Goal: Transaction & Acquisition: Register for event/course

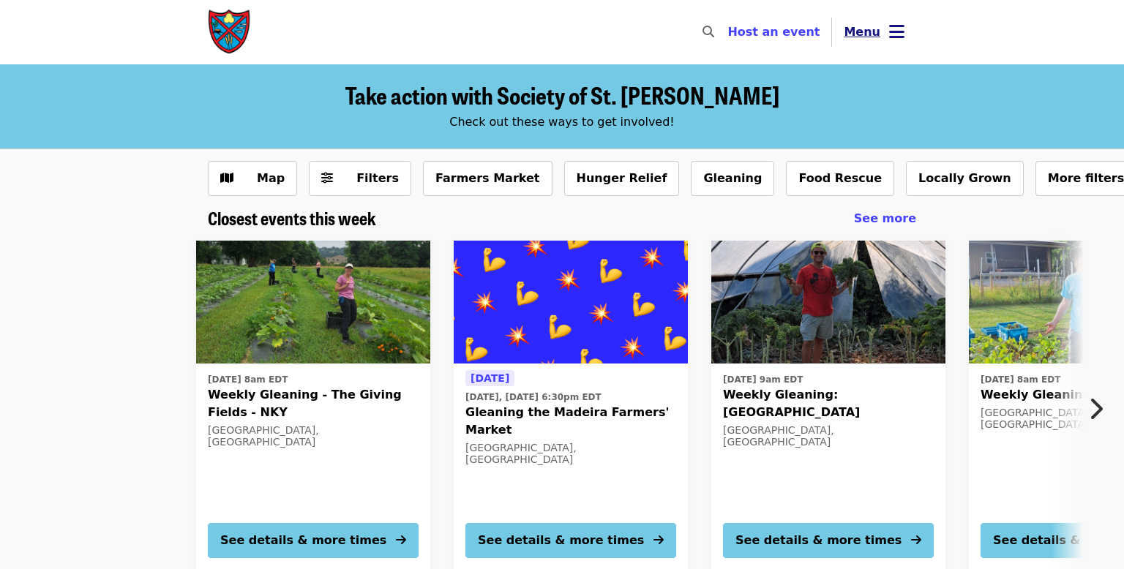
click at [893, 22] on icon "bars icon" at bounding box center [896, 31] width 15 height 21
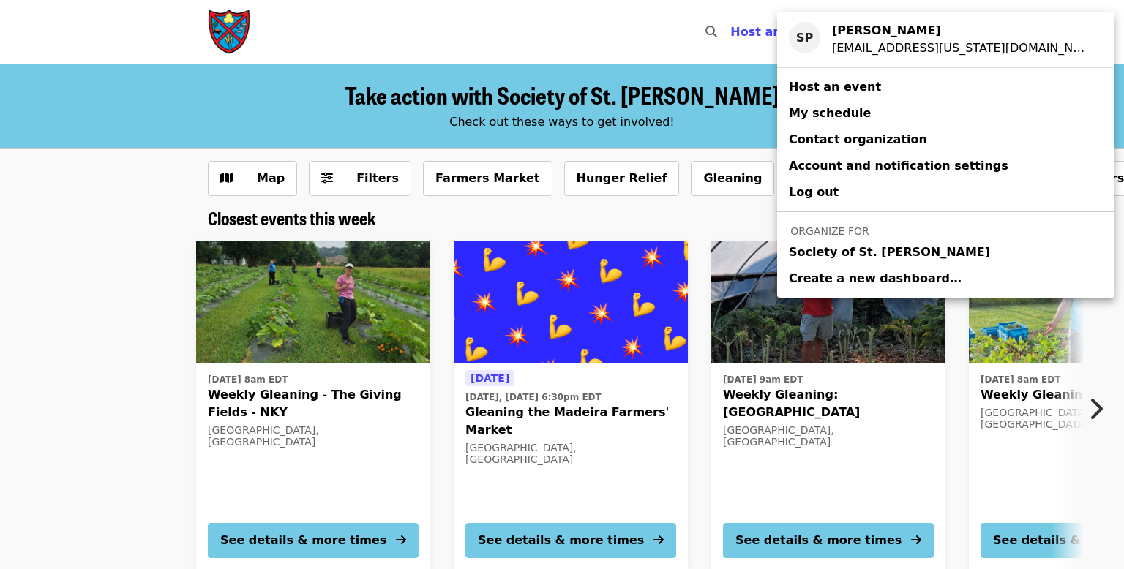
click at [809, 249] on span "Society of St. [PERSON_NAME]" at bounding box center [889, 253] width 201 height 18
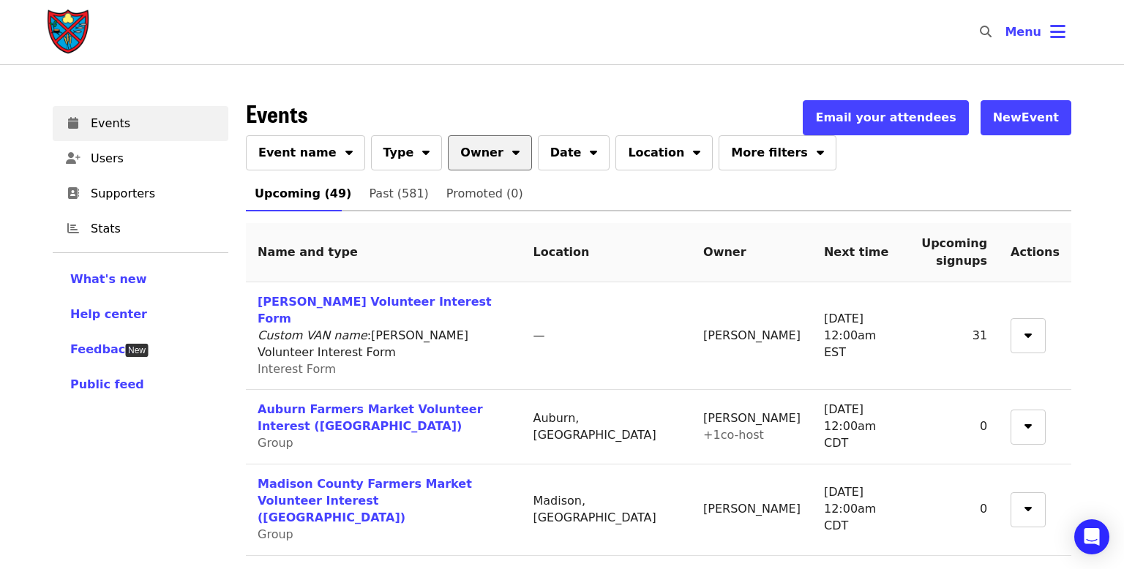
click at [478, 157] on button "Owner" at bounding box center [490, 152] width 84 height 35
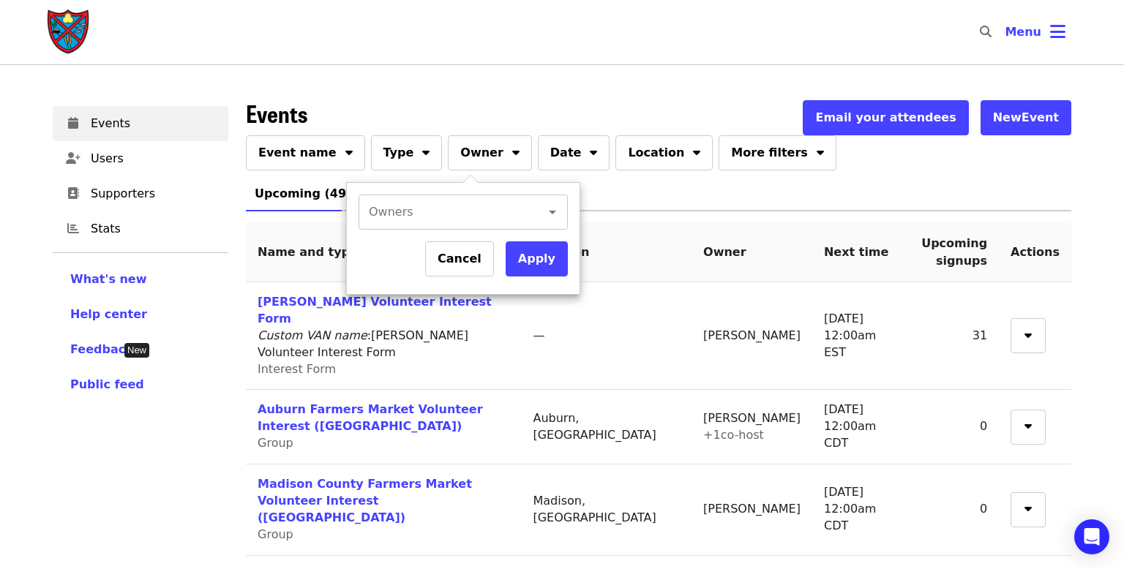
click at [389, 213] on div "Owners Owners" at bounding box center [463, 212] width 209 height 35
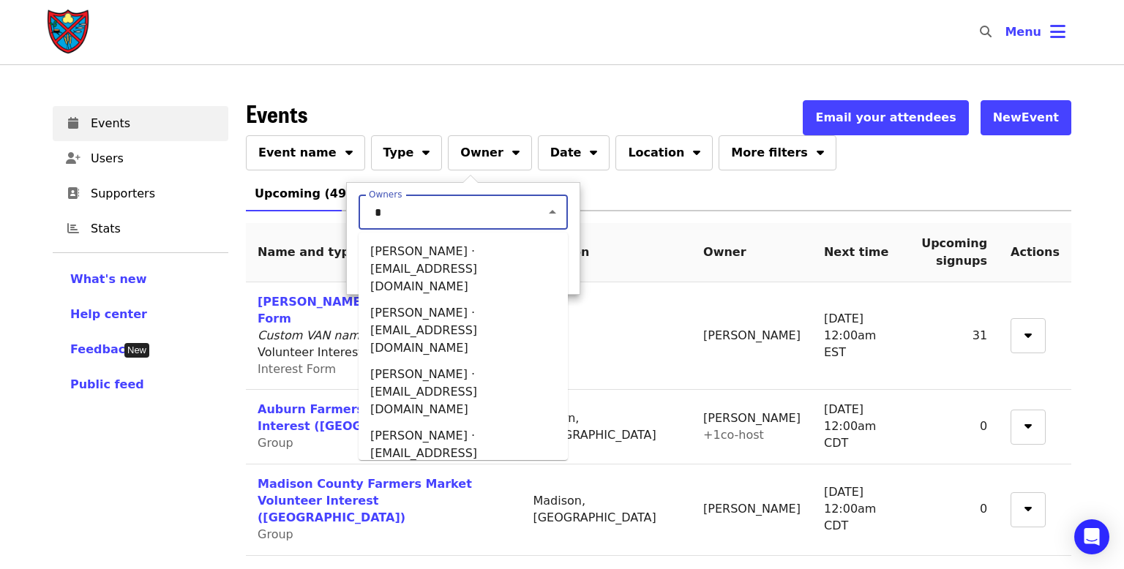
type input "**"
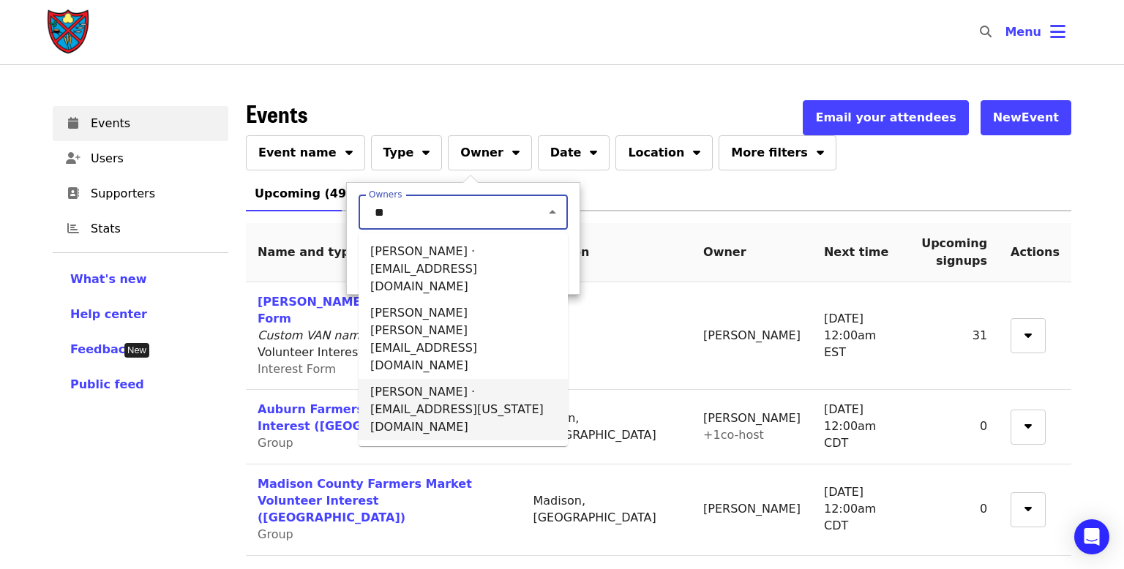
click at [398, 379] on li "[PERSON_NAME] · [EMAIL_ADDRESS][US_STATE][DOMAIN_NAME]" at bounding box center [463, 409] width 209 height 61
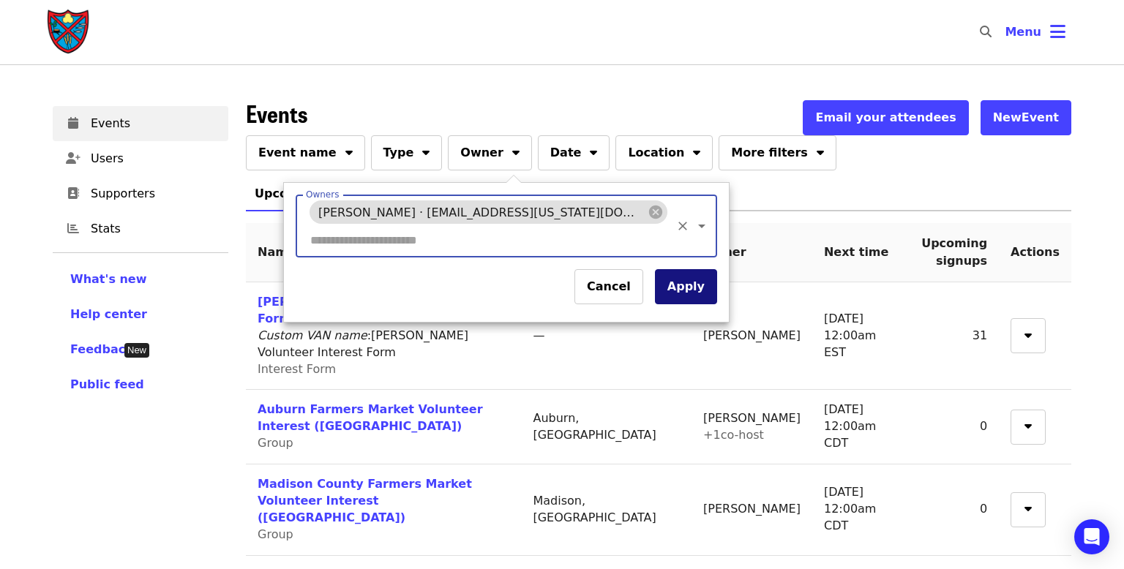
click at [655, 269] on button "Apply" at bounding box center [686, 286] width 62 height 35
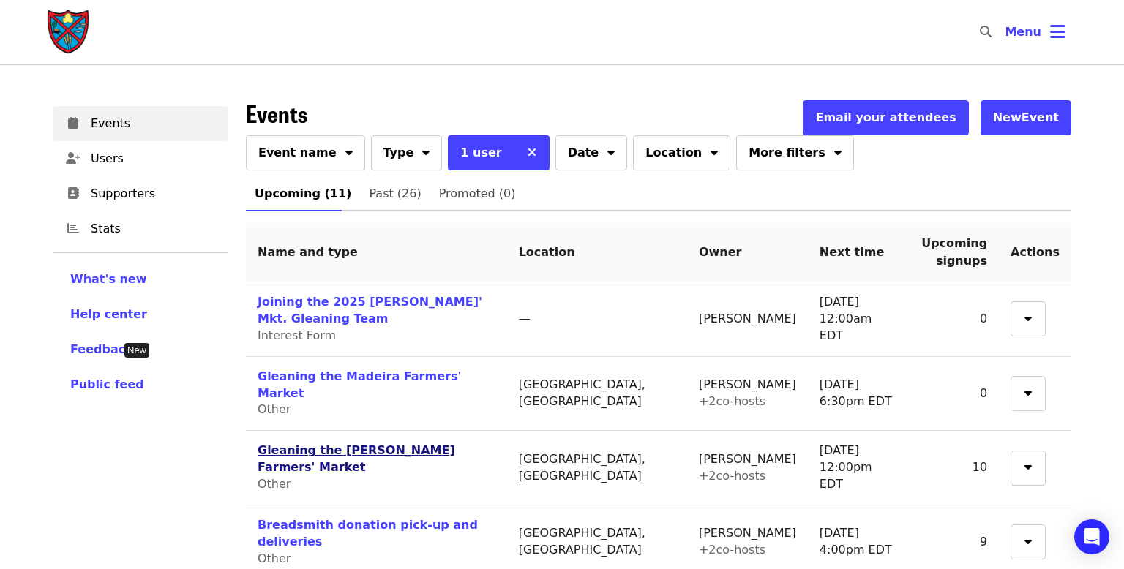
click at [269, 443] on link "Gleaning the [PERSON_NAME] Farmers' Market" at bounding box center [357, 458] width 198 height 31
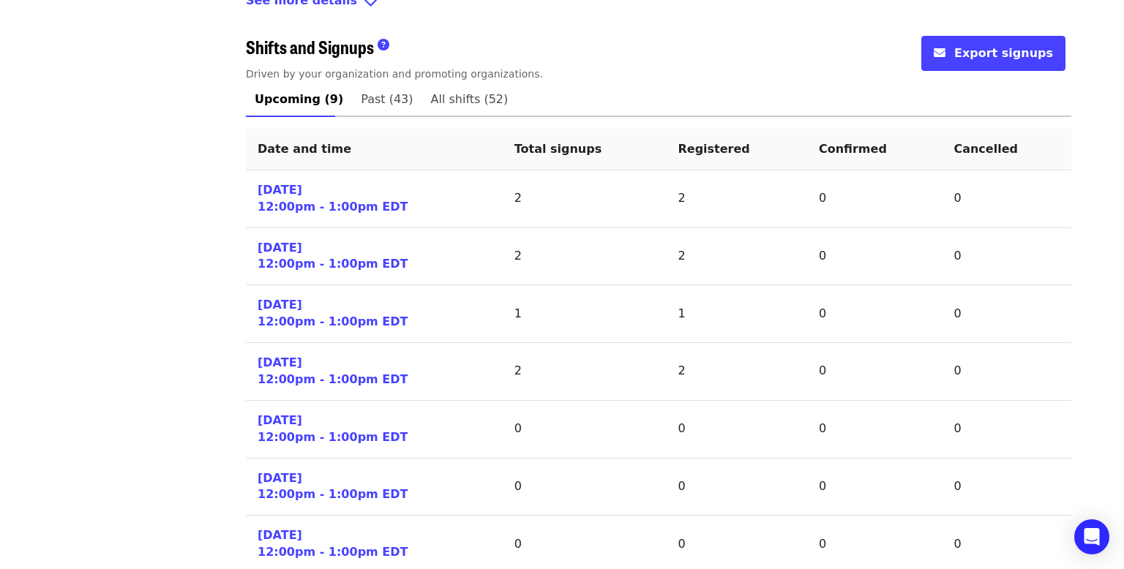
scroll to position [626, 0]
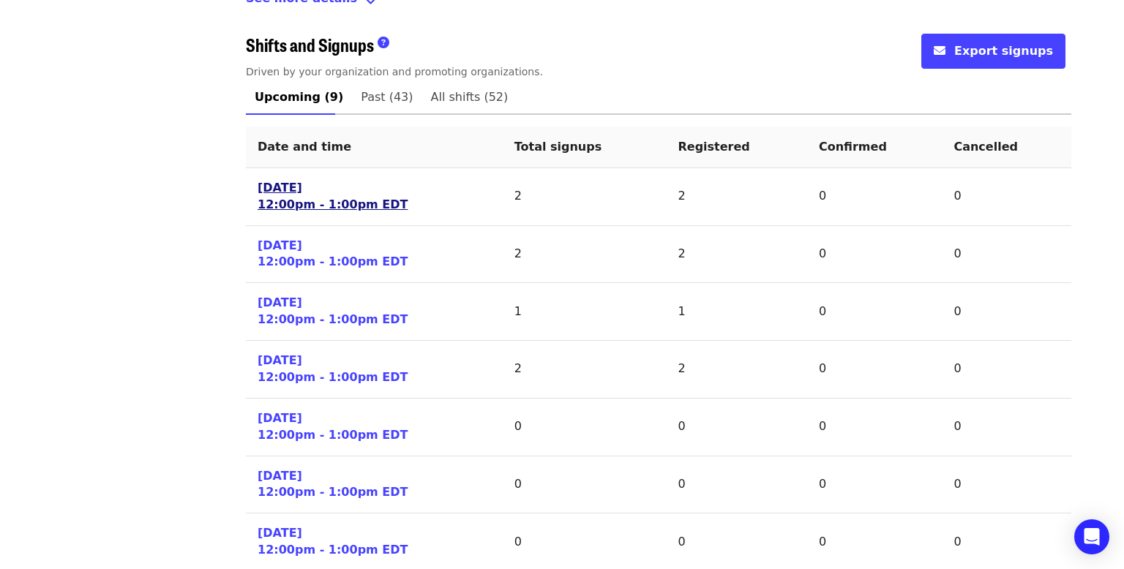
click at [348, 188] on link "[DATE] 12:00pm - 1:00pm EDT" at bounding box center [333, 197] width 150 height 34
